Goal: Find contact information: Find contact information

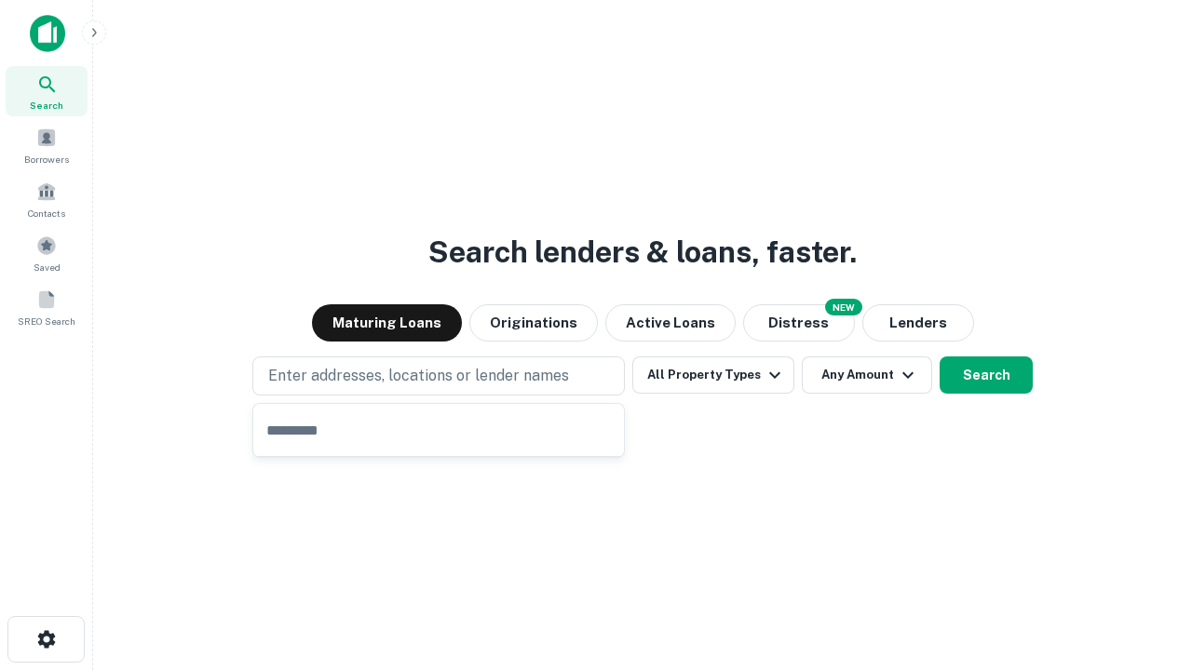
type input "**********"
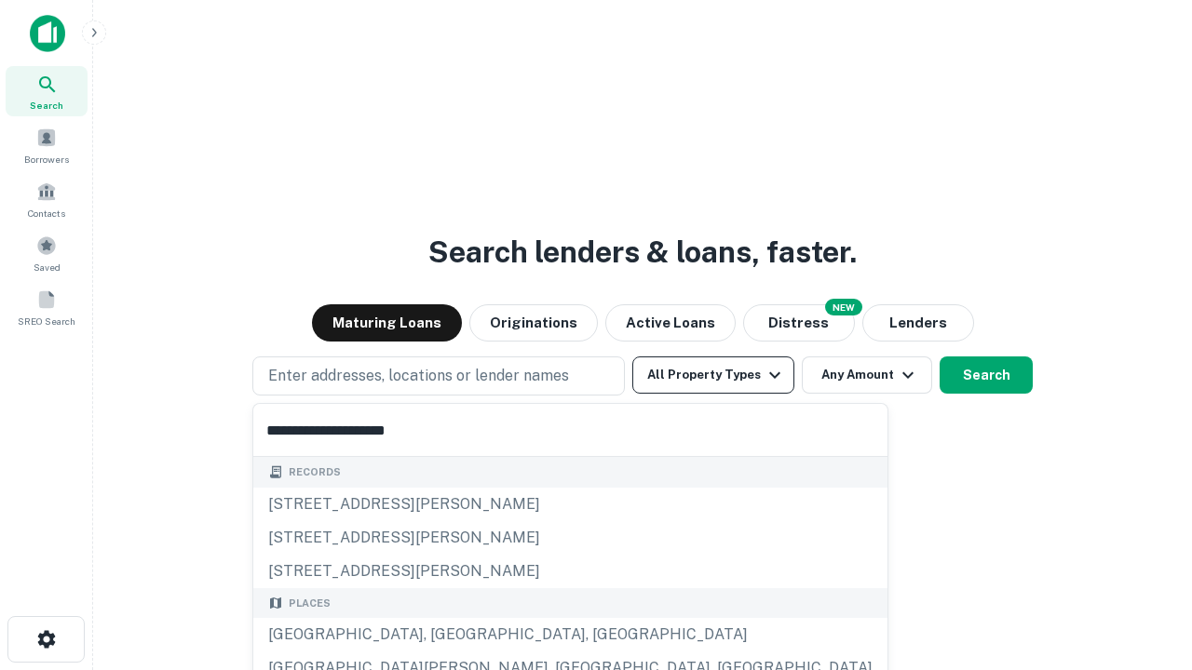
click at [445, 635] on div "[GEOGRAPHIC_DATA], [GEOGRAPHIC_DATA], [GEOGRAPHIC_DATA]" at bounding box center [570, 635] width 634 height 34
click at [713, 375] on button "All Property Types" at bounding box center [713, 375] width 162 height 37
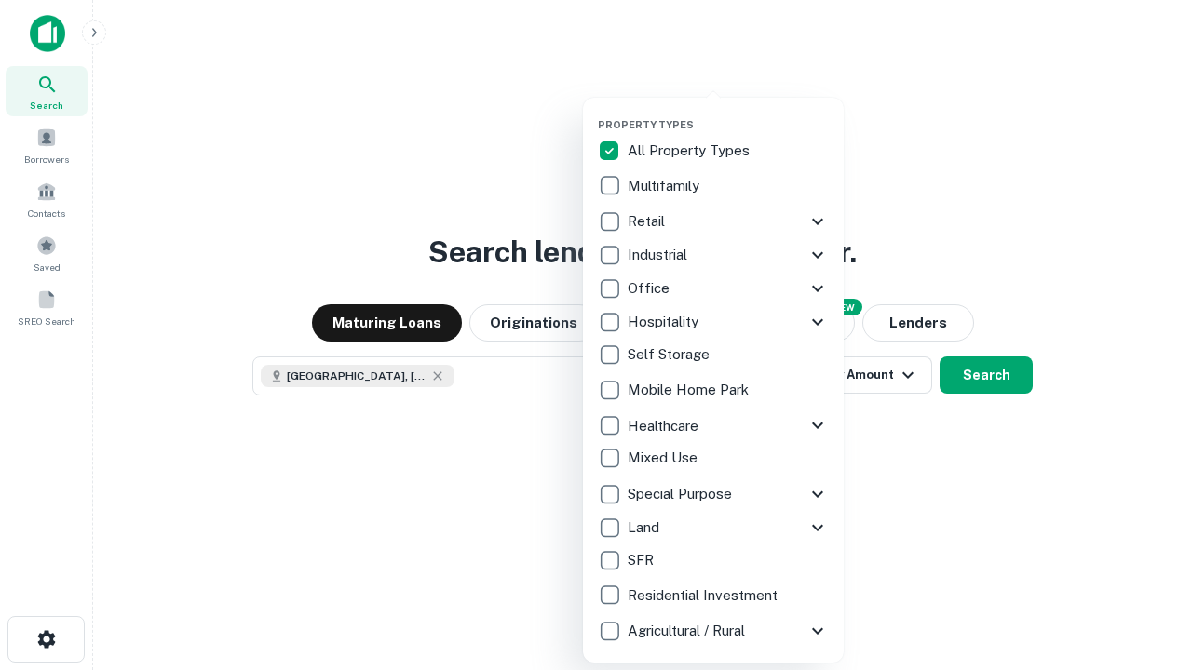
click at [728, 113] on button "button" at bounding box center [728, 113] width 261 height 1
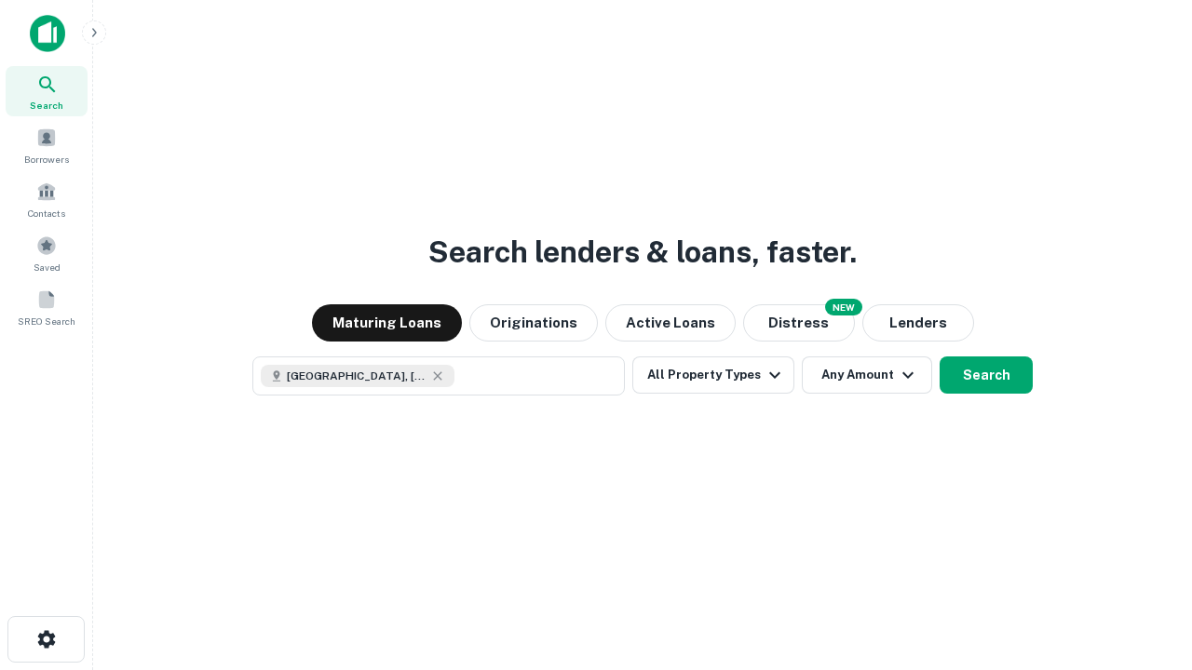
scroll to position [30, 0]
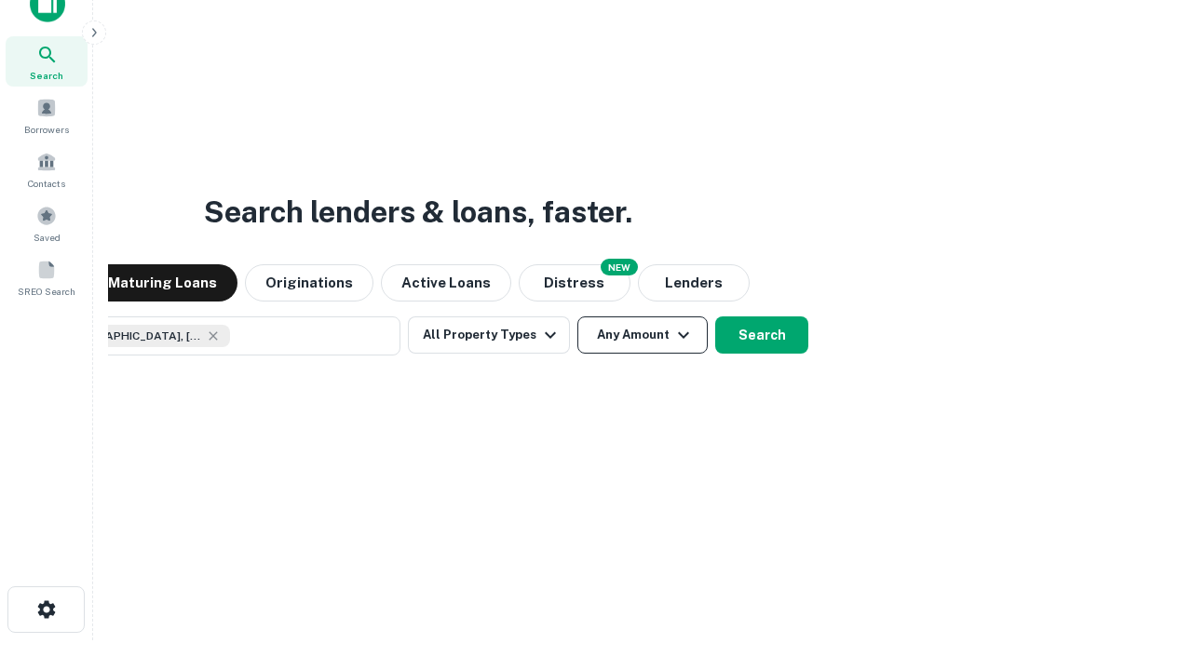
click at [577, 317] on button "Any Amount" at bounding box center [642, 335] width 130 height 37
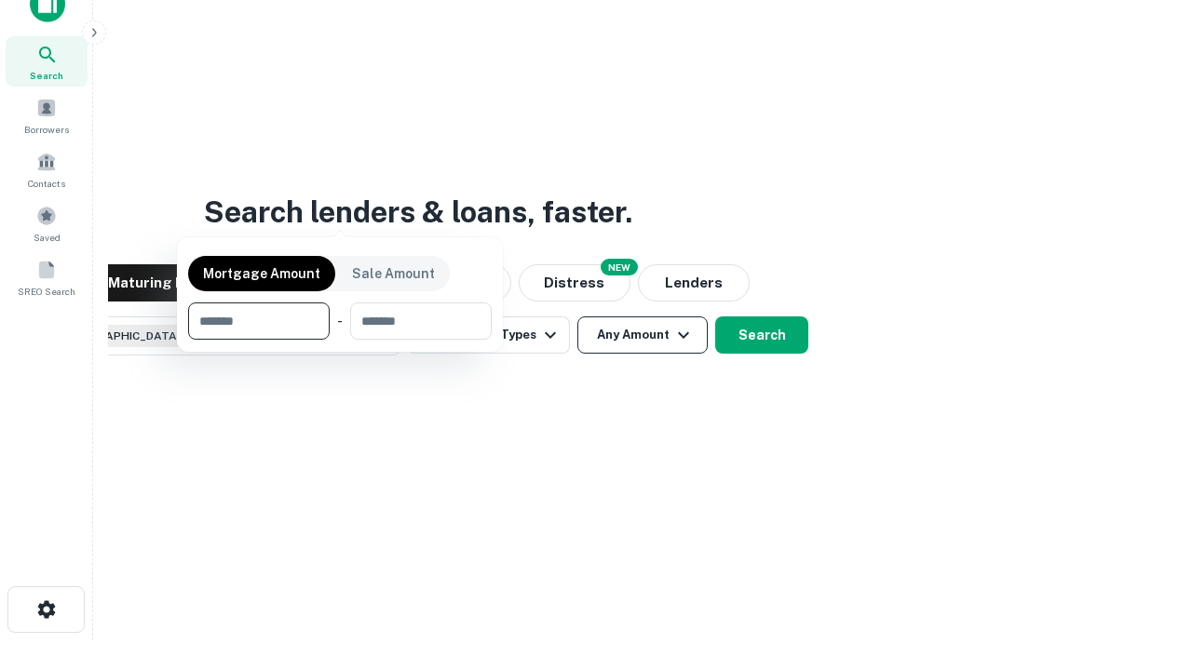
scroll to position [134, 527]
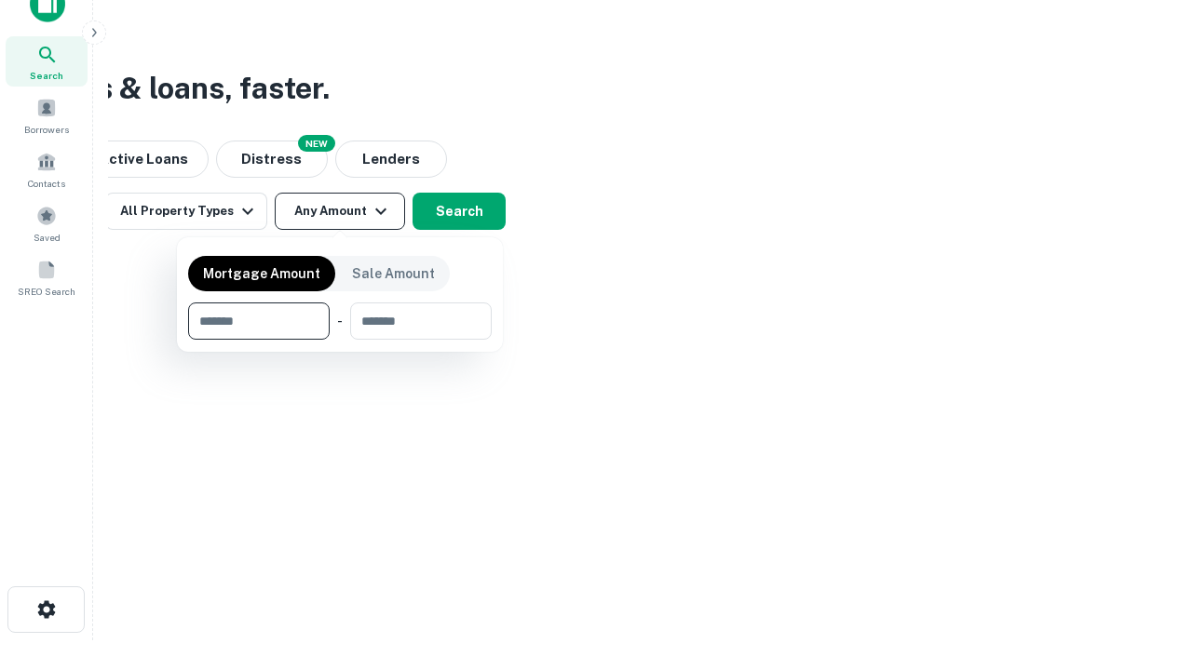
type input "*******"
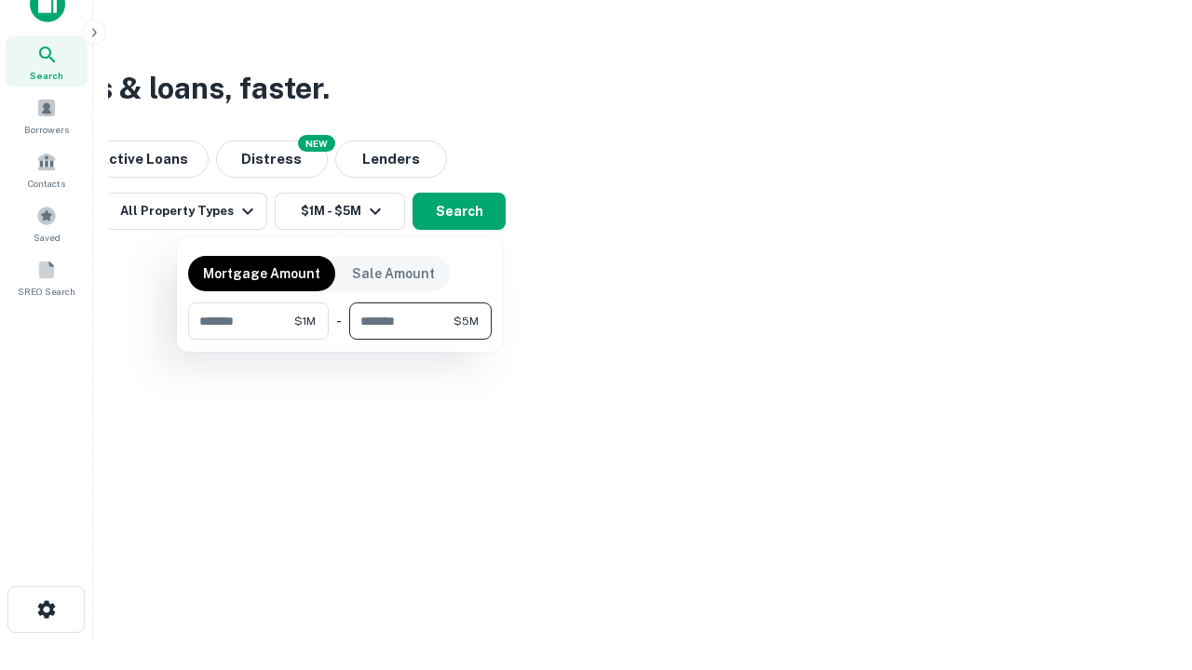
type input "*******"
click at [340, 340] on button "button" at bounding box center [340, 340] width 304 height 1
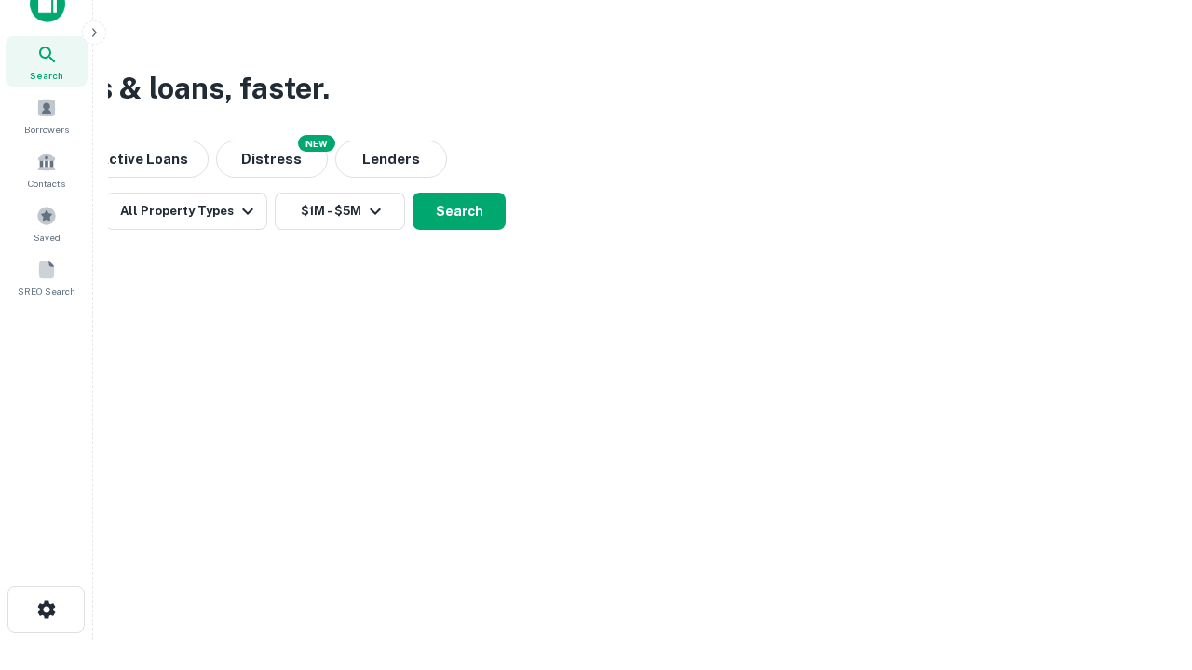
scroll to position [30, 0]
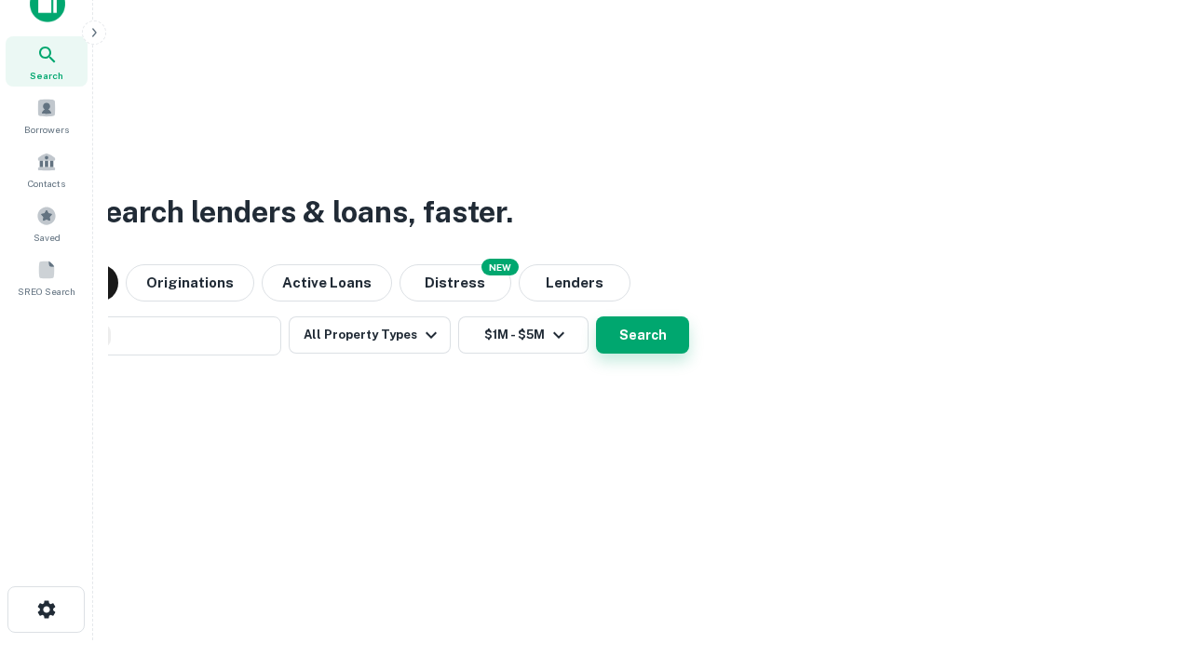
click at [596, 317] on button "Search" at bounding box center [642, 335] width 93 height 37
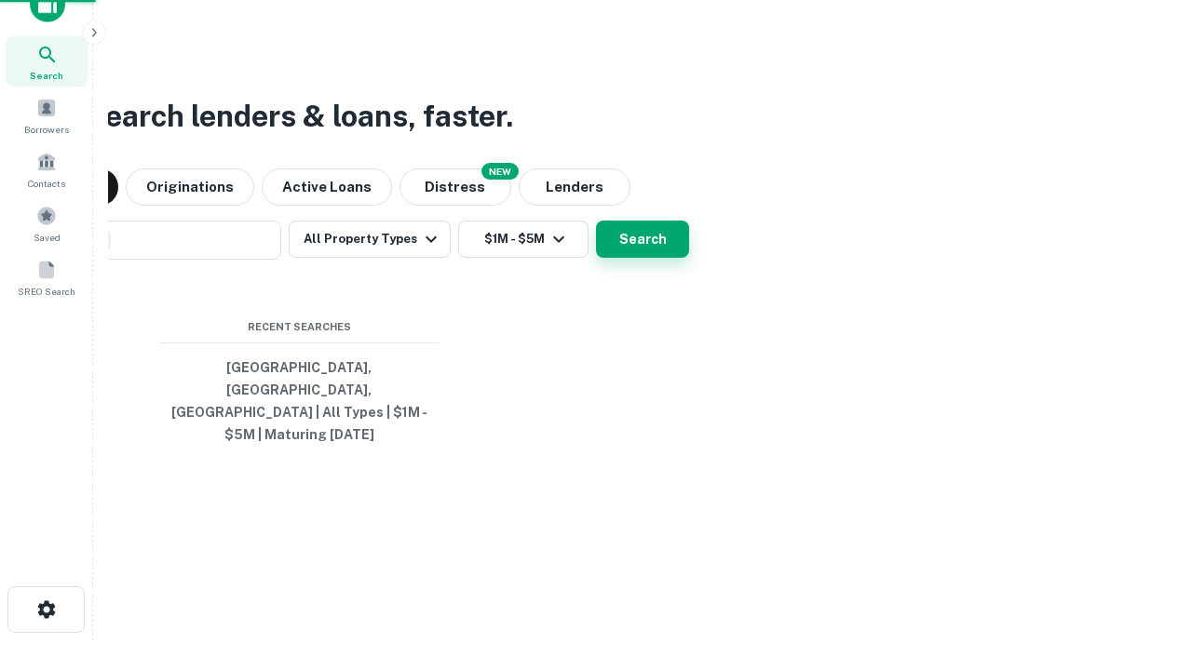
scroll to position [61, 527]
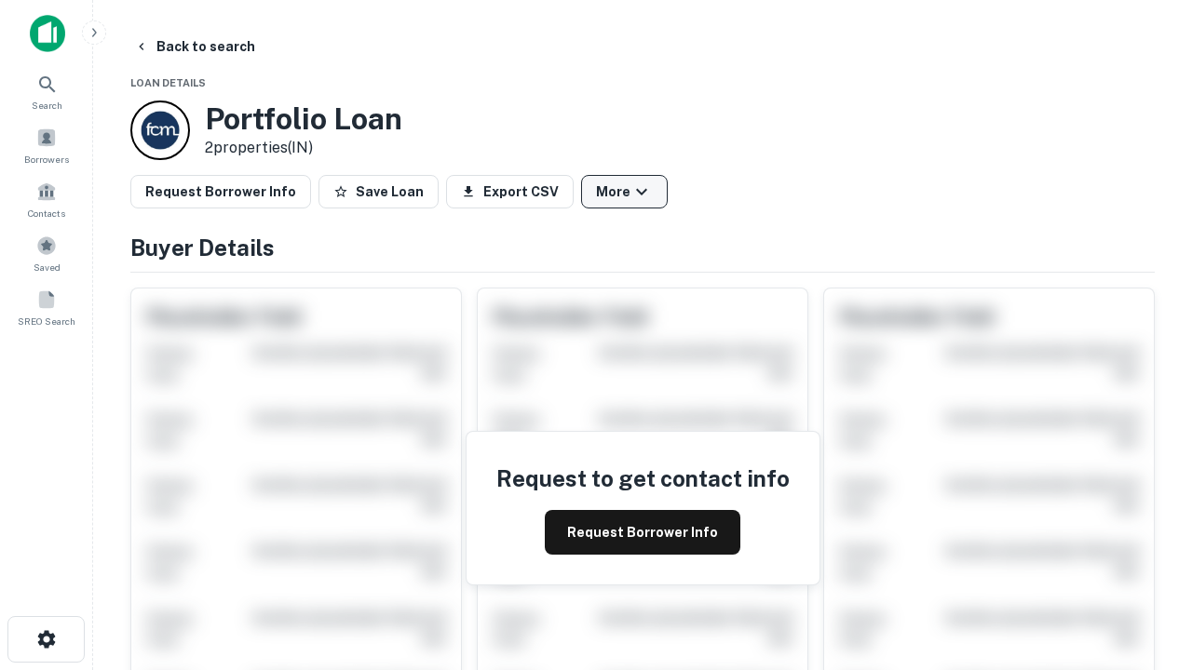
click at [624, 192] on button "More" at bounding box center [624, 192] width 87 height 34
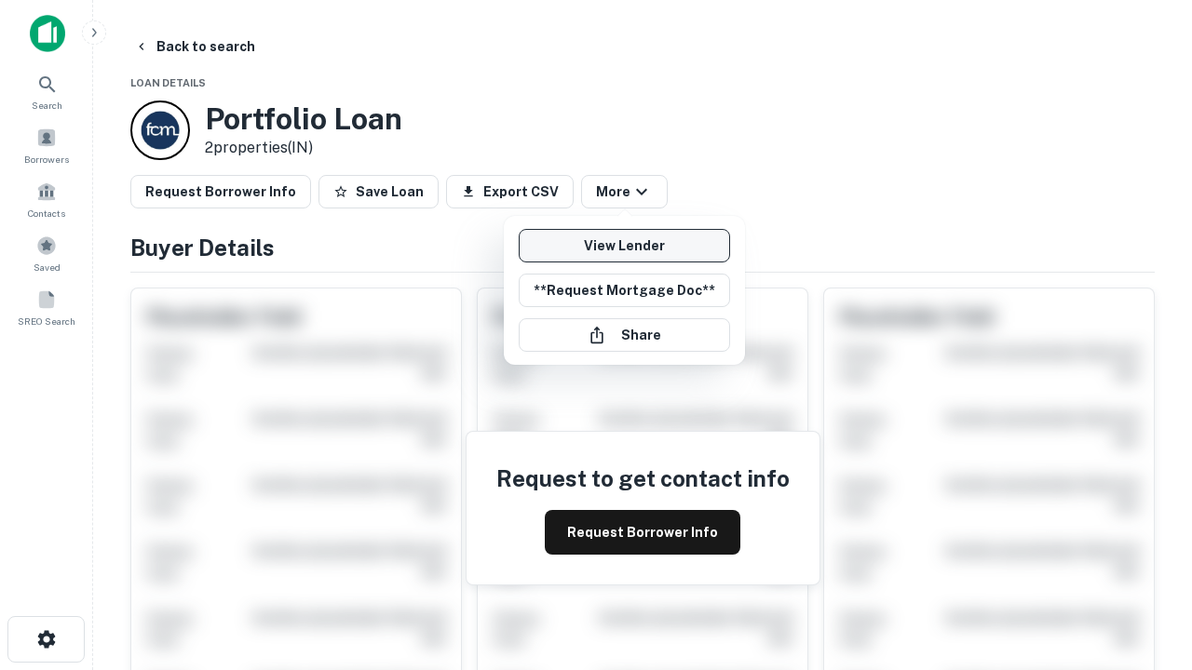
click at [624, 246] on link "View Lender" at bounding box center [624, 246] width 211 height 34
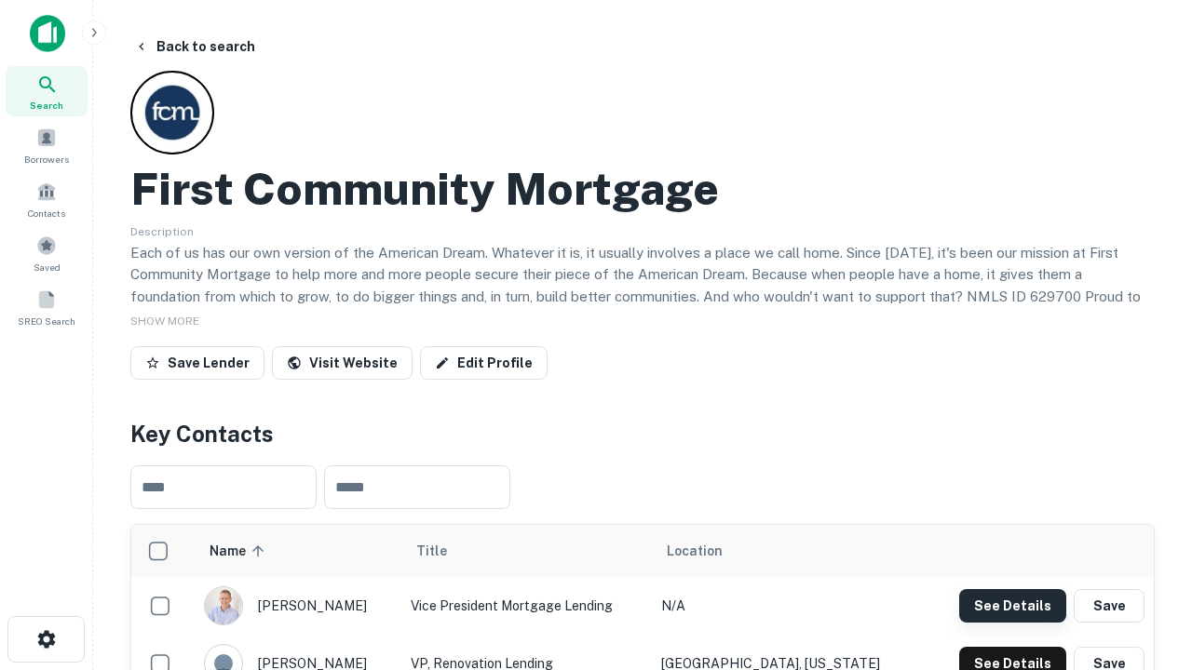
click at [1012, 605] on button "See Details" at bounding box center [1012, 606] width 107 height 34
click at [46, 640] on icon "button" at bounding box center [46, 640] width 22 height 22
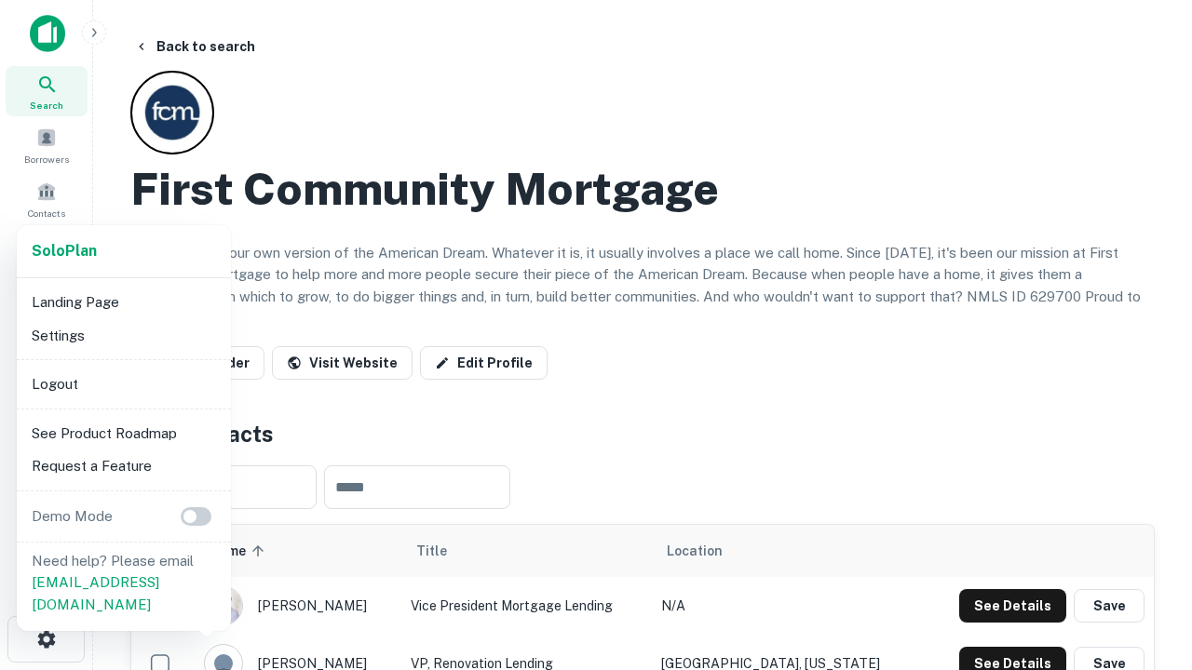
click at [123, 384] on li "Logout" at bounding box center [123, 385] width 199 height 34
